Goal: Answer question/provide support

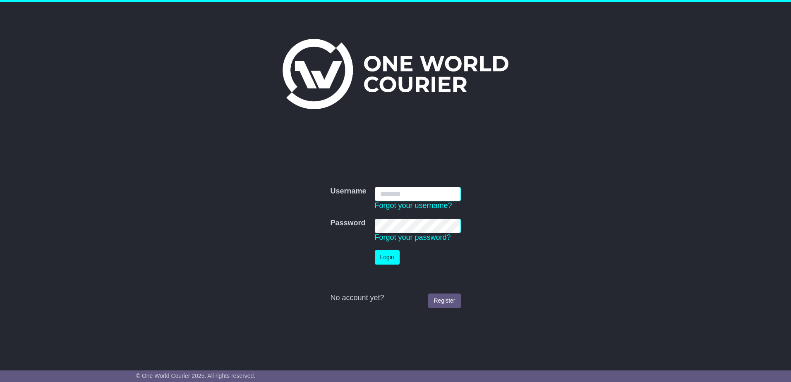
type input "**********"
drag, startPoint x: 387, startPoint y: 258, endPoint x: 511, endPoint y: 249, distance: 124.5
click at [387, 257] on button "Login" at bounding box center [387, 257] width 25 height 14
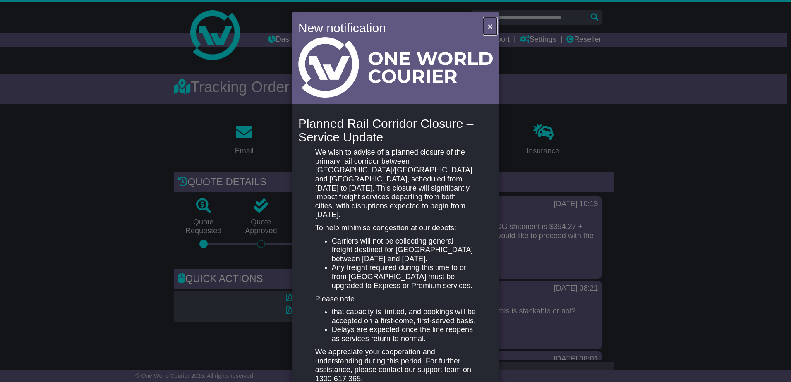
click at [488, 27] on span "×" at bounding box center [490, 27] width 5 height 10
click at [488, 25] on span "×" at bounding box center [490, 27] width 5 height 10
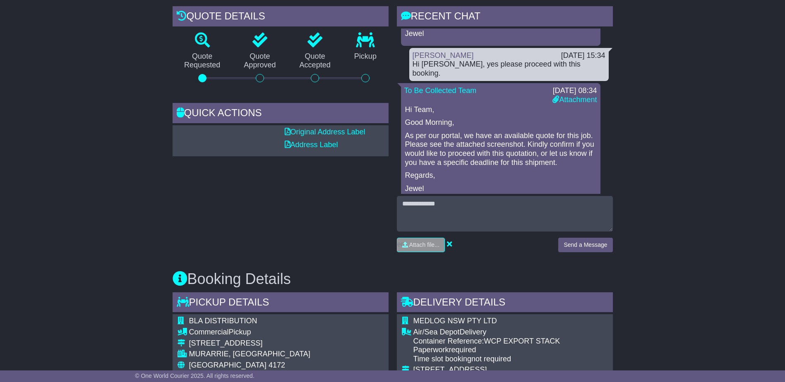
scroll to position [166, 0]
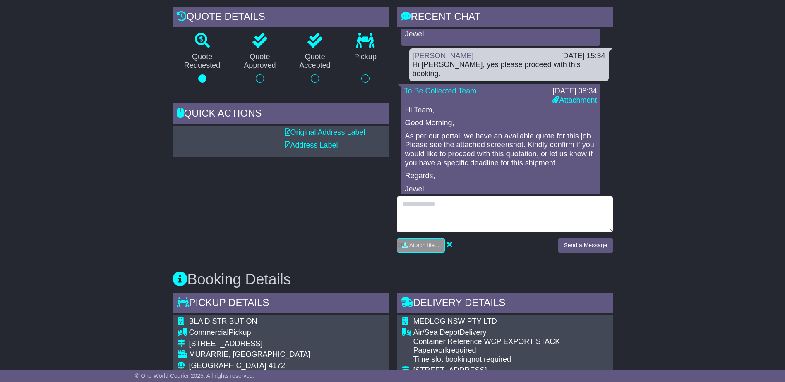
click at [510, 211] on textarea at bounding box center [505, 215] width 216 height 36
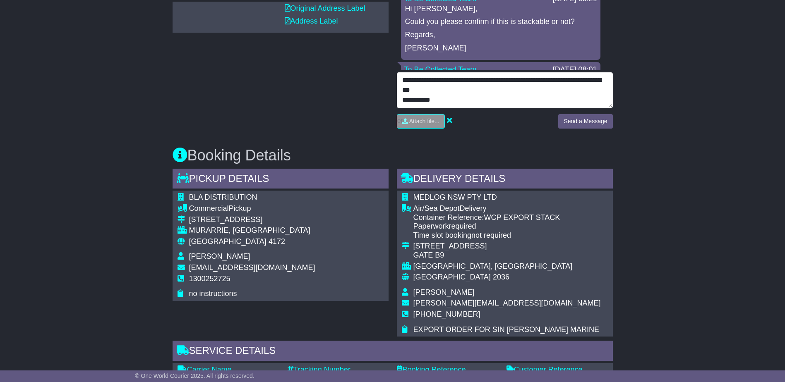
scroll to position [6, 0]
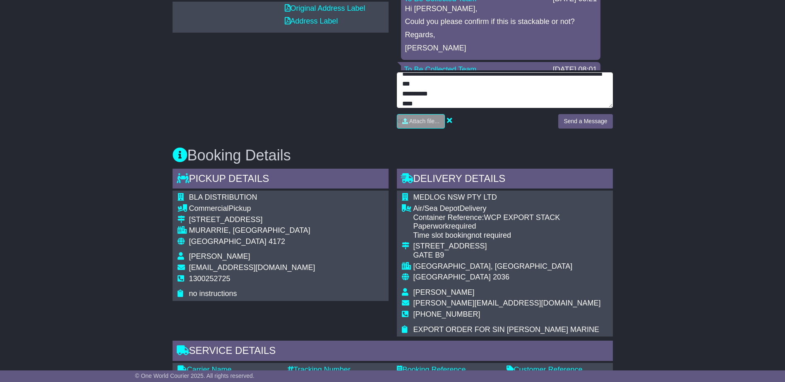
type textarea "**********"
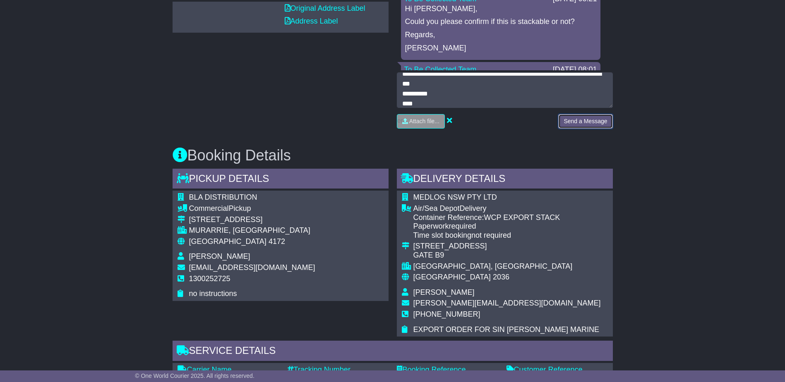
click at [573, 120] on button "Send a Message" at bounding box center [585, 121] width 54 height 14
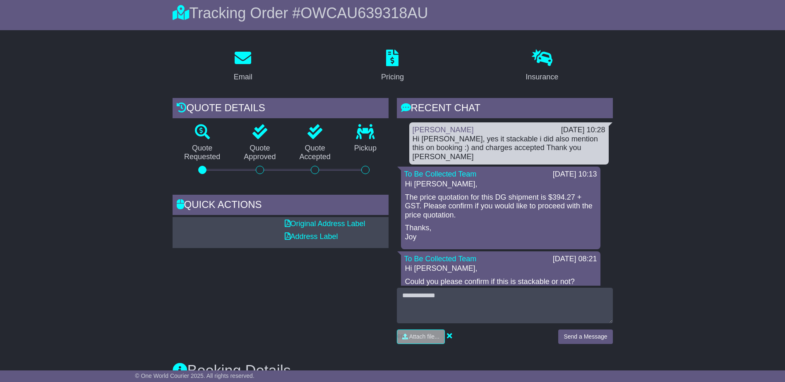
scroll to position [0, 0]
